Goal: Task Accomplishment & Management: Manage account settings

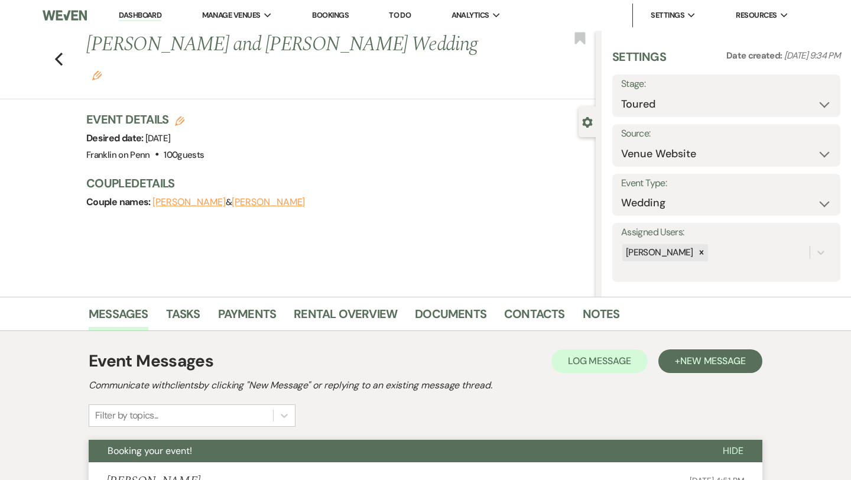
select select "5"
click at [57, 53] on use "button" at bounding box center [59, 59] width 8 height 13
select select "5"
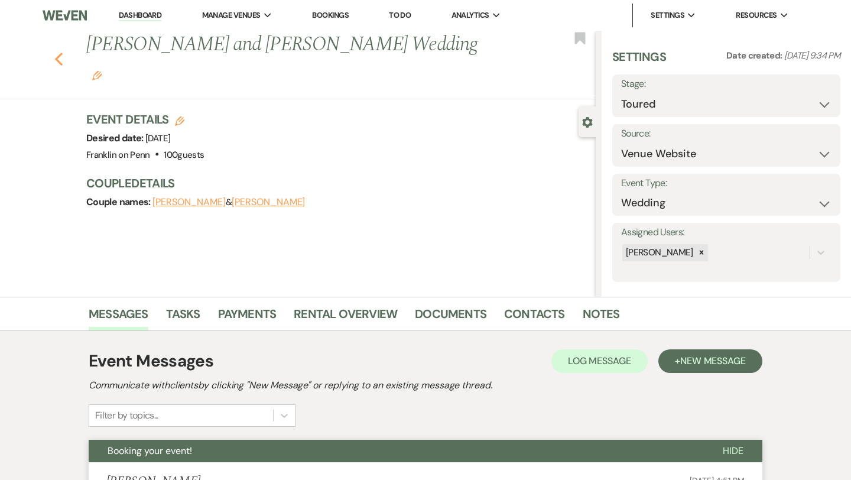
select select "5"
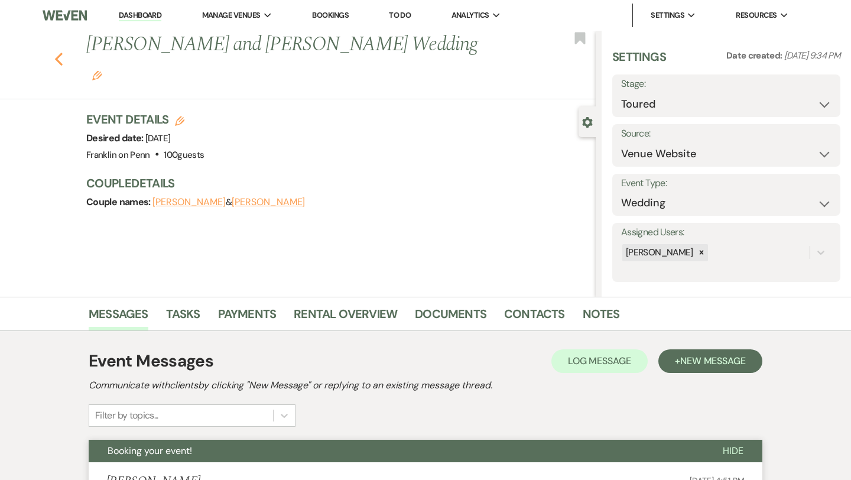
select select "5"
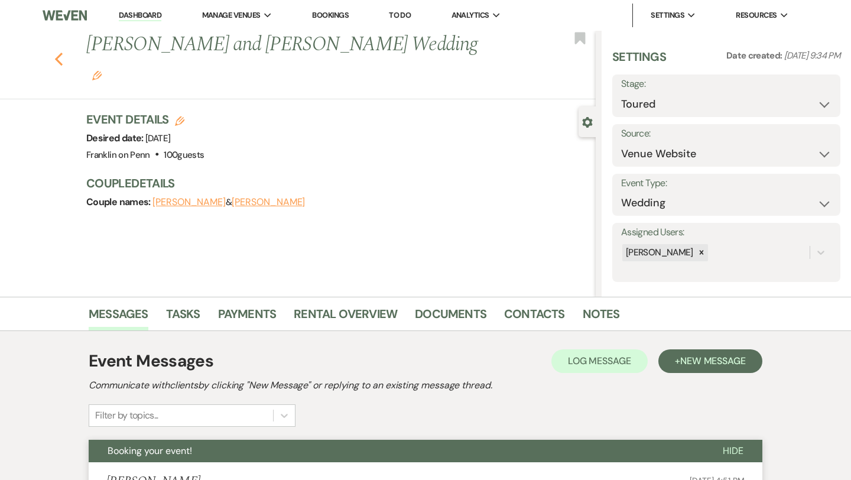
select select "5"
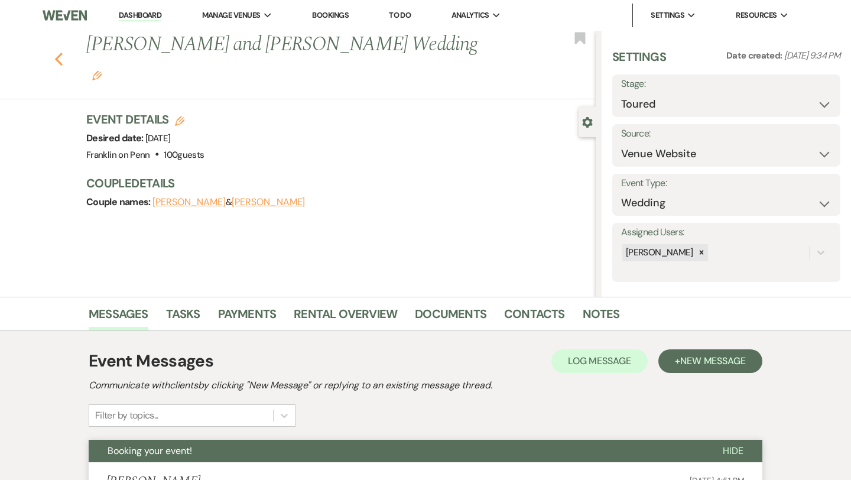
select select "5"
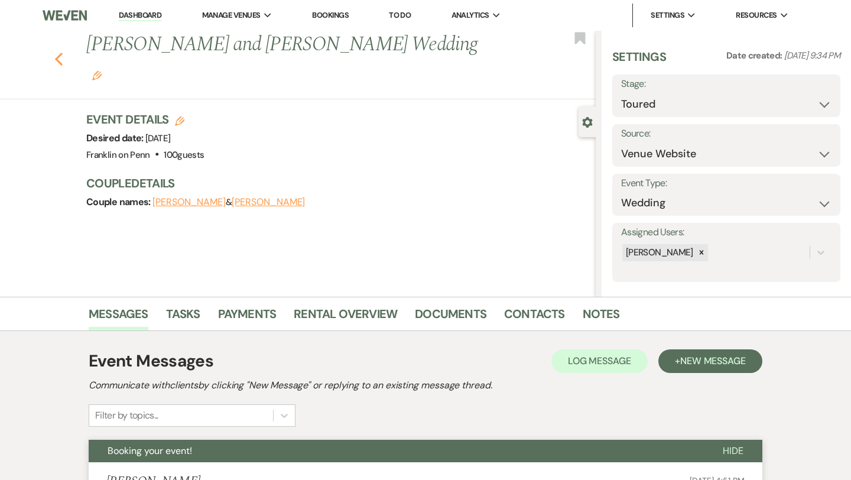
select select "5"
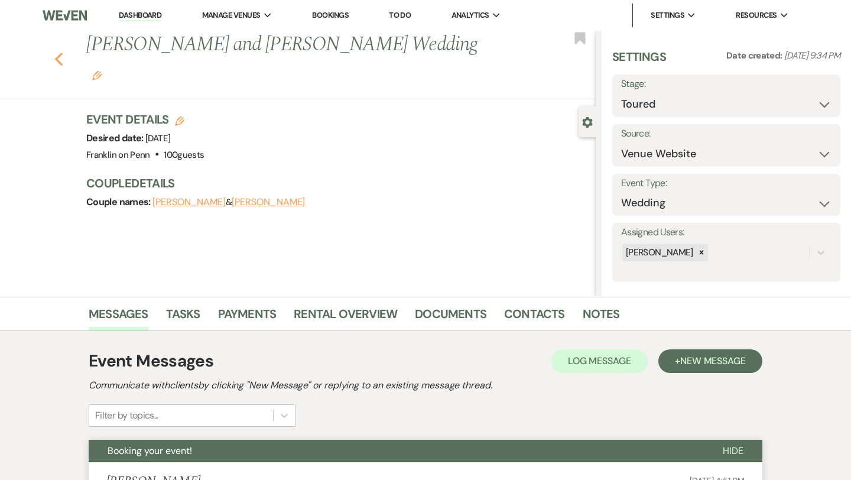
select select "5"
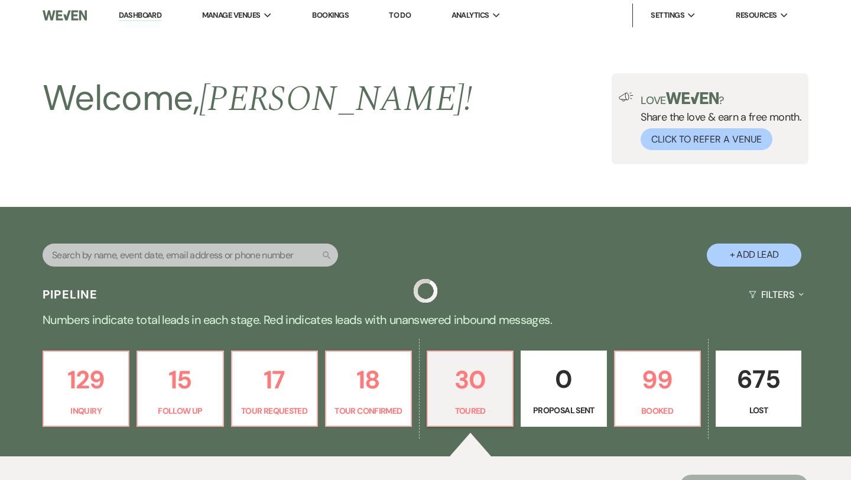
scroll to position [367, 0]
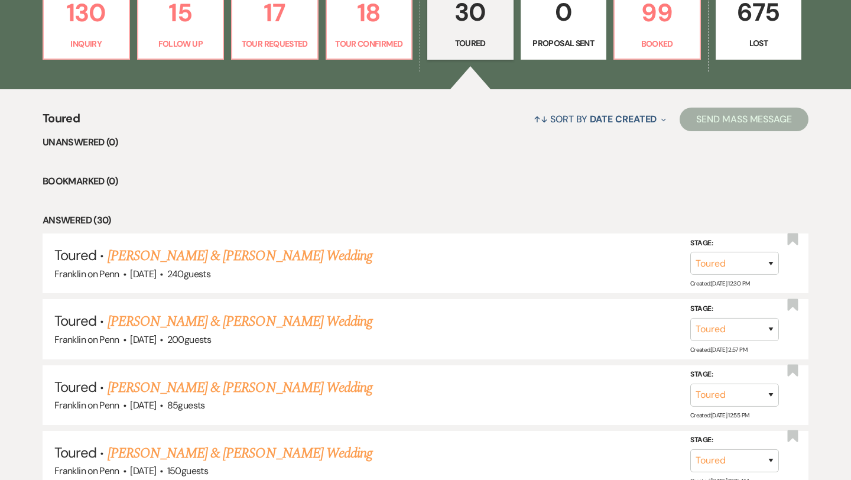
click at [465, 14] on p "30" at bounding box center [470, 12] width 71 height 40
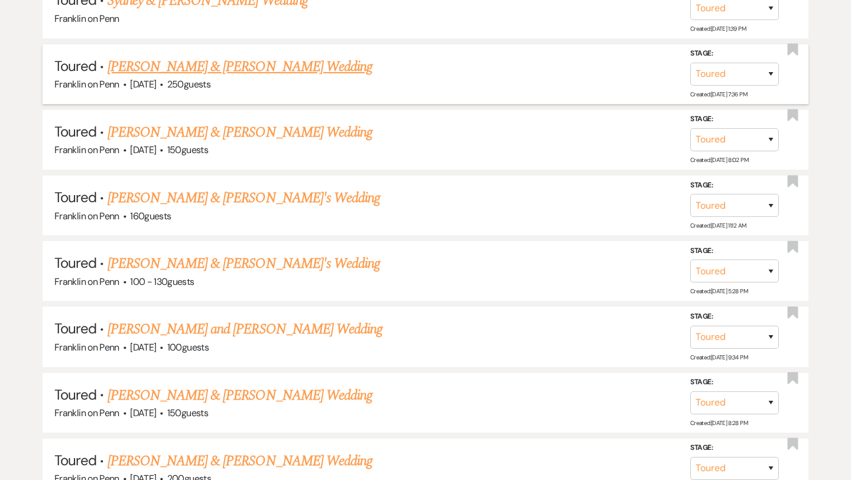
scroll to position [1764, 0]
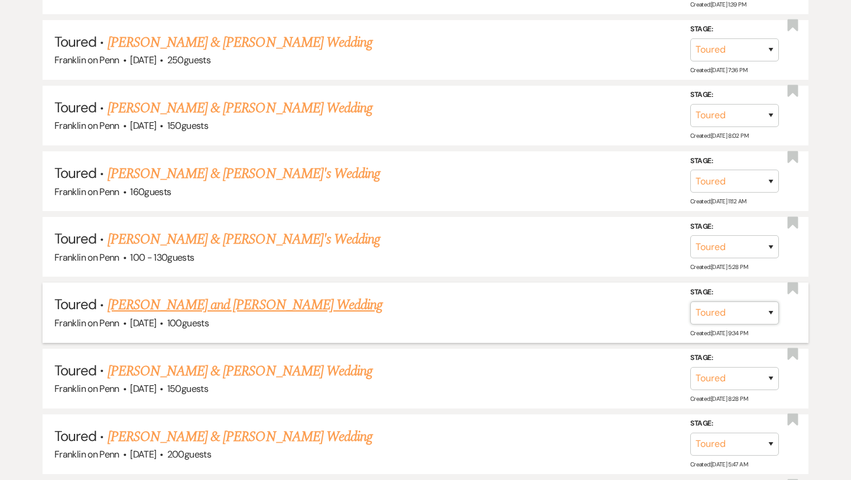
click at [712, 303] on select "Inquiry Follow Up Tour Requested Tour Confirmed Toured Proposal Sent Booked Lost" at bounding box center [735, 312] width 89 height 23
select select "6"
click at [762, 302] on button "Save" at bounding box center [755, 312] width 59 height 24
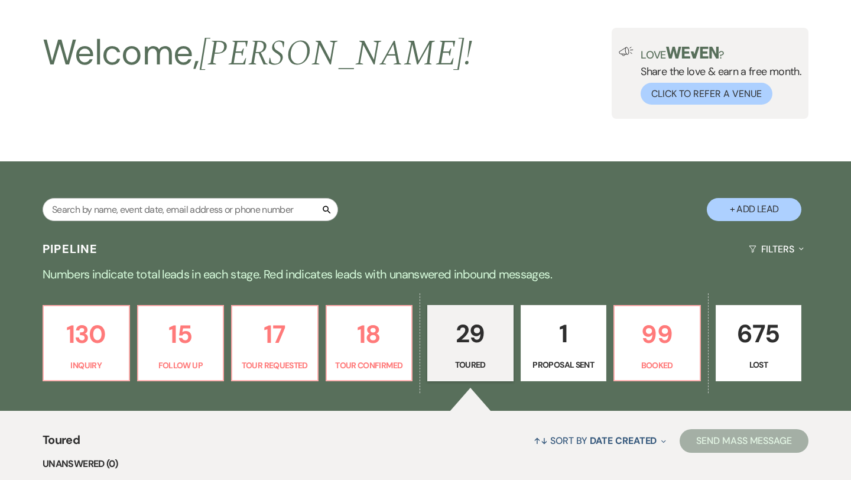
scroll to position [0, 0]
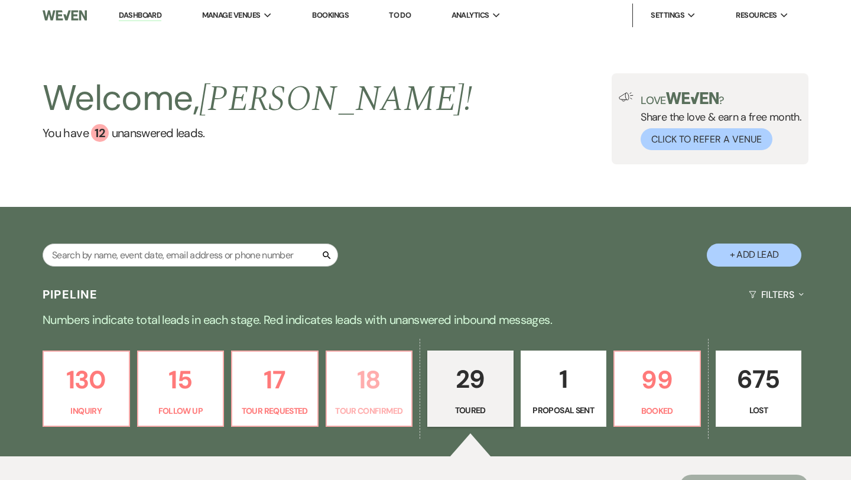
click at [375, 378] on p "18" at bounding box center [369, 380] width 71 height 40
select select "4"
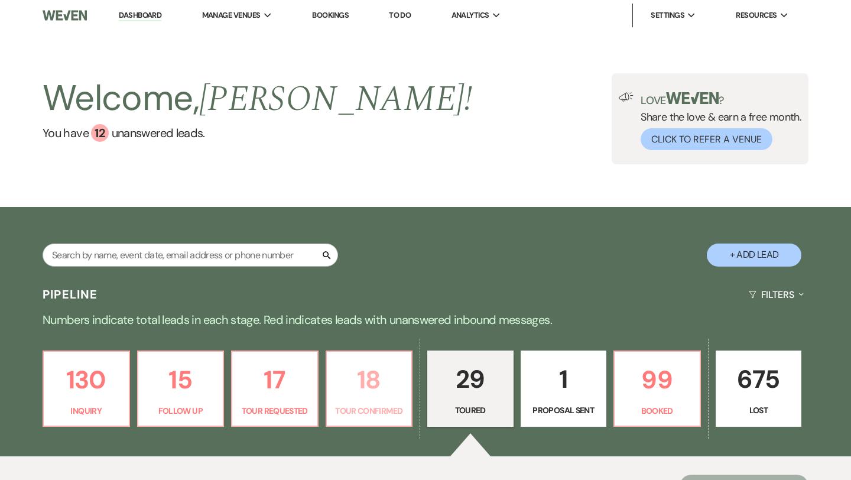
select select "4"
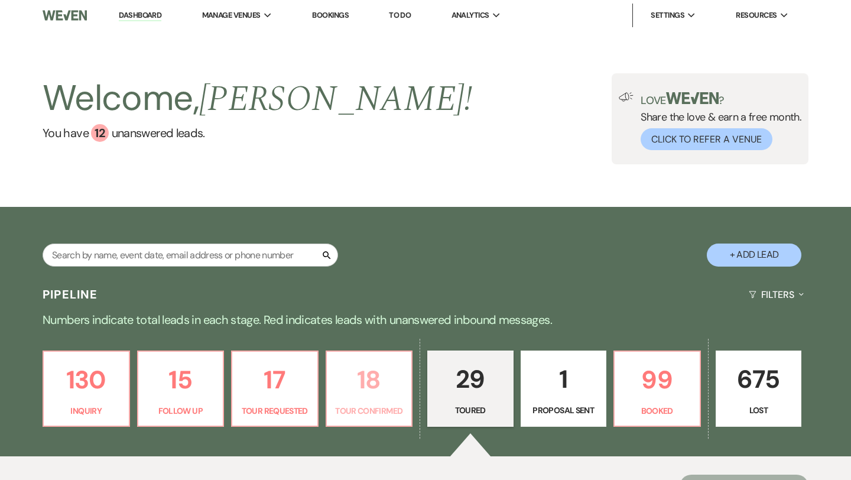
select select "4"
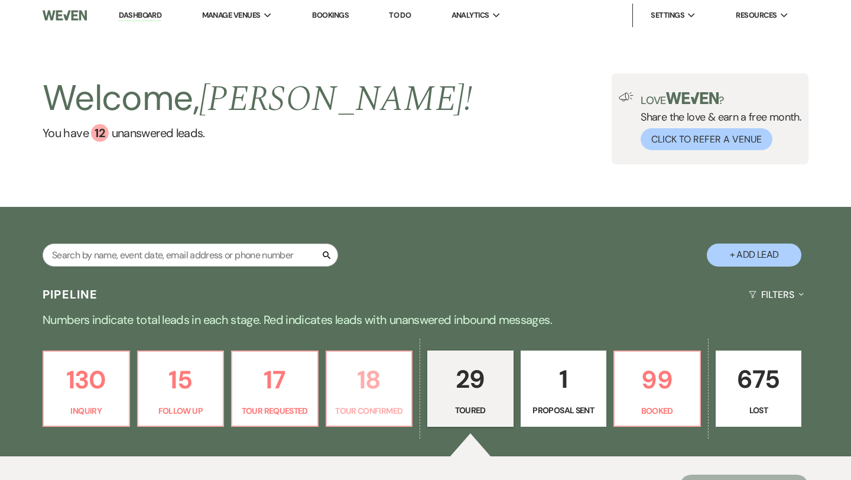
select select "4"
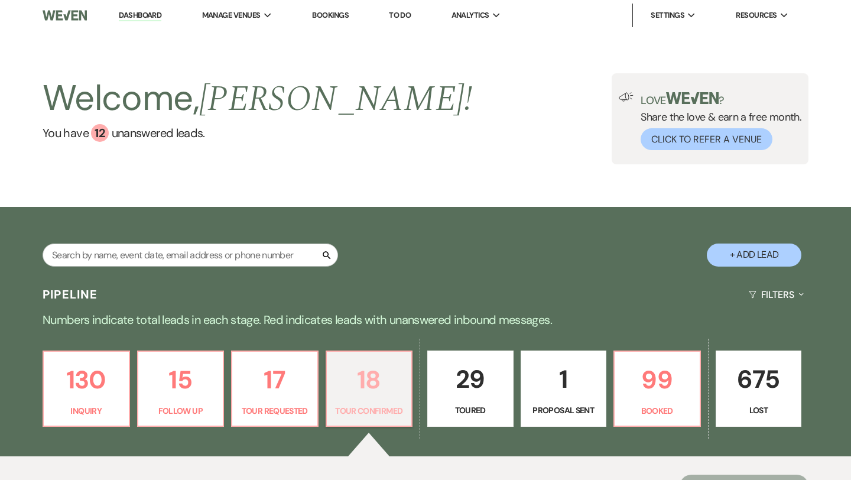
click at [365, 381] on p "18" at bounding box center [369, 380] width 71 height 40
